Goal: Task Accomplishment & Management: Use online tool/utility

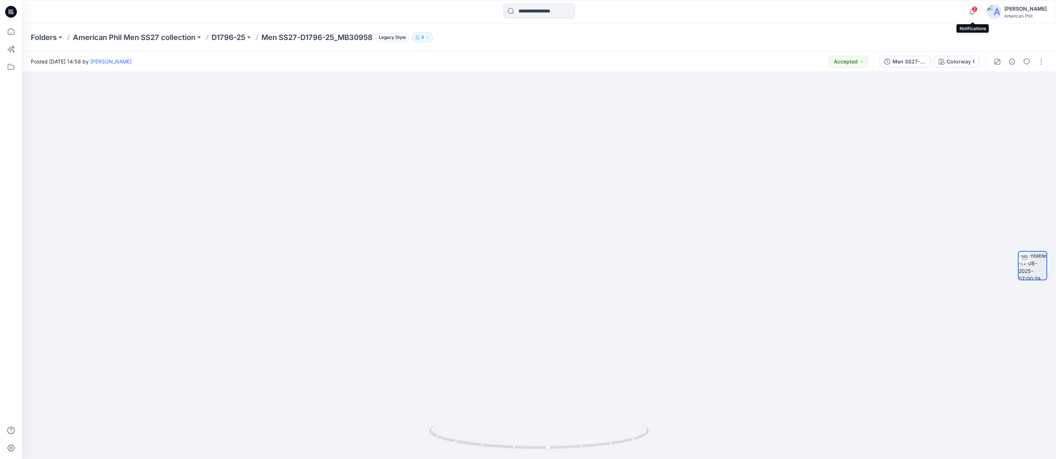
click at [975, 10] on span "2" at bounding box center [974, 9] width 6 height 6
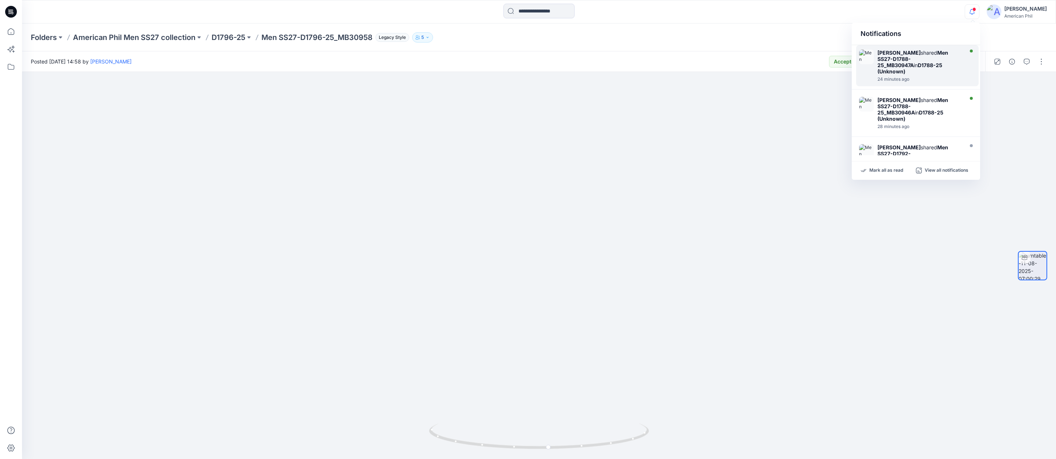
click at [898, 59] on strong "Men SS27-D1788-25_MB30947A" at bounding box center [912, 58] width 71 height 19
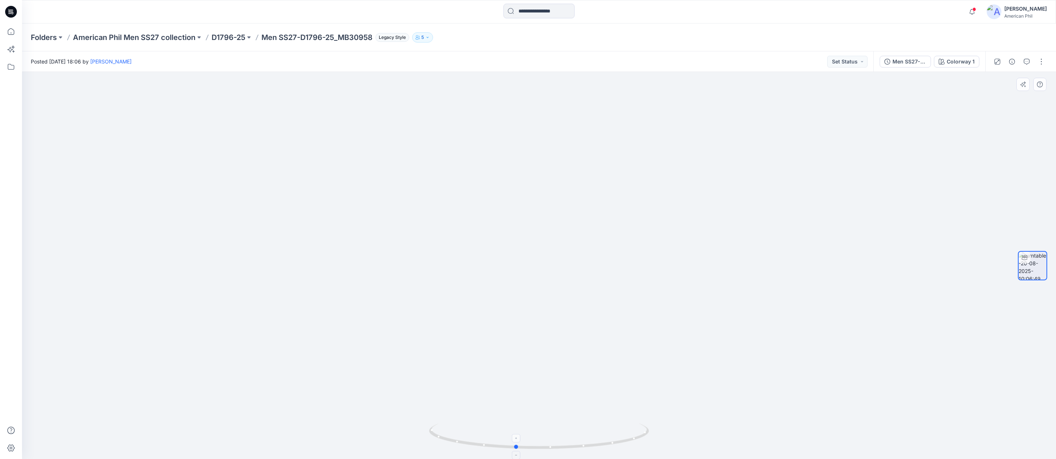
drag, startPoint x: 583, startPoint y: 442, endPoint x: 559, endPoint y: 442, distance: 23.5
click at [559, 442] on icon at bounding box center [540, 436] width 222 height 27
click at [861, 63] on button "Set Status" at bounding box center [847, 62] width 40 height 12
click at [827, 94] on p "Accepted" at bounding box center [826, 96] width 23 height 10
click at [973, 9] on span at bounding box center [974, 9] width 4 height 4
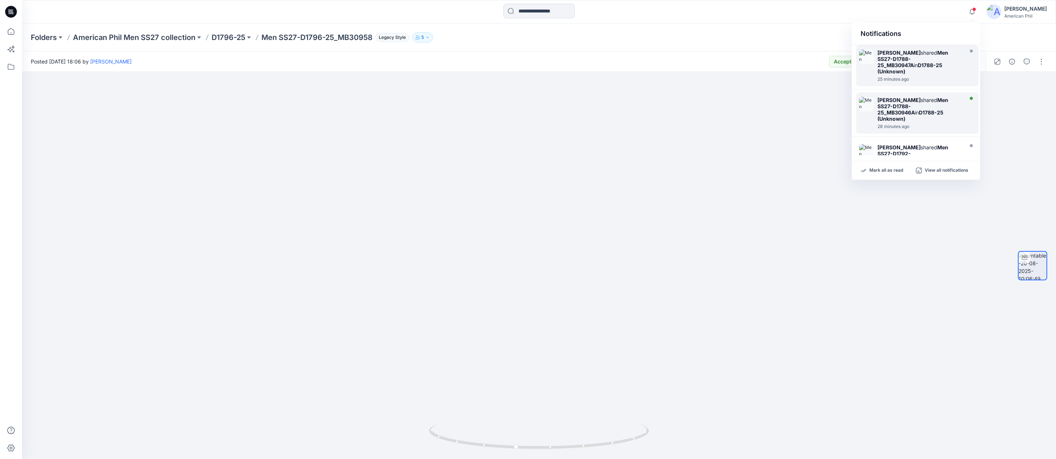
click at [887, 106] on strong "Men SS27-D1788-25_MB30946A" at bounding box center [912, 106] width 71 height 19
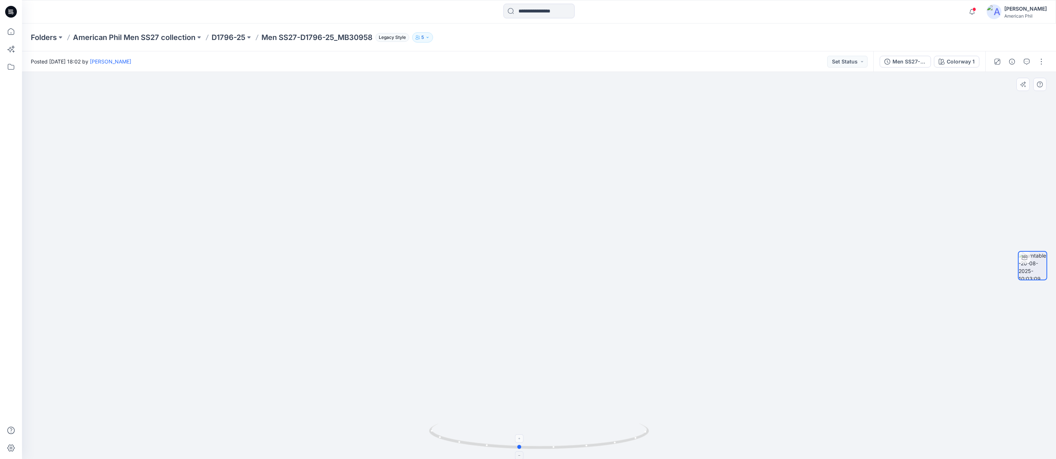
drag, startPoint x: 627, startPoint y: 439, endPoint x: 608, endPoint y: 439, distance: 19.1
click at [608, 439] on icon at bounding box center [540, 436] width 222 height 27
click at [862, 62] on button "Set Status" at bounding box center [847, 62] width 40 height 12
click at [819, 94] on p "Accepted" at bounding box center [826, 96] width 23 height 10
